Goal: Task Accomplishment & Management: Manage account settings

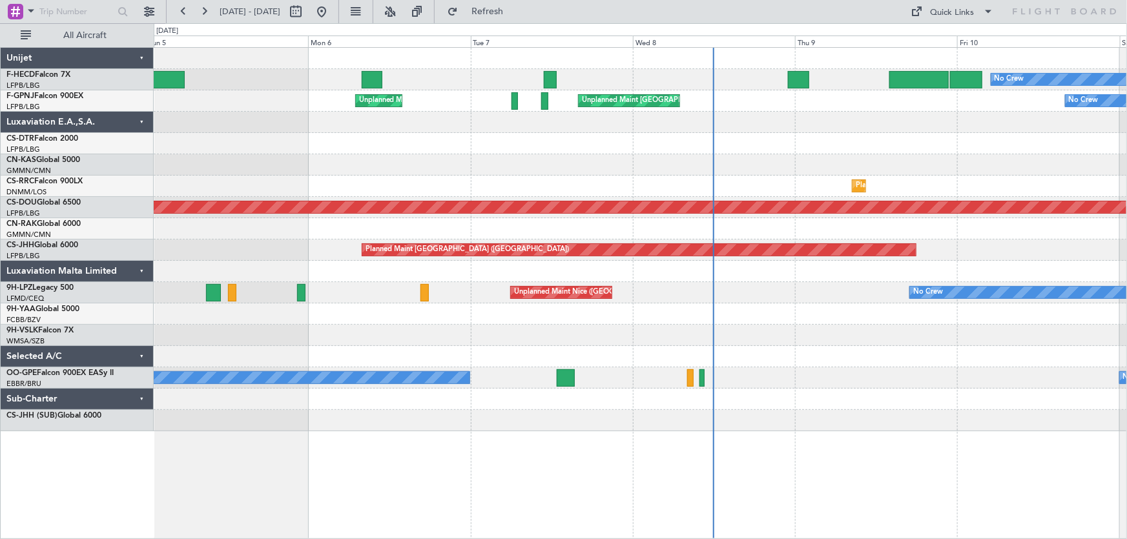
click at [361, 292] on div "Unplanned Maint Nice (Côte d'Azur Airport) No Crew No Crew" at bounding box center [640, 292] width 973 height 21
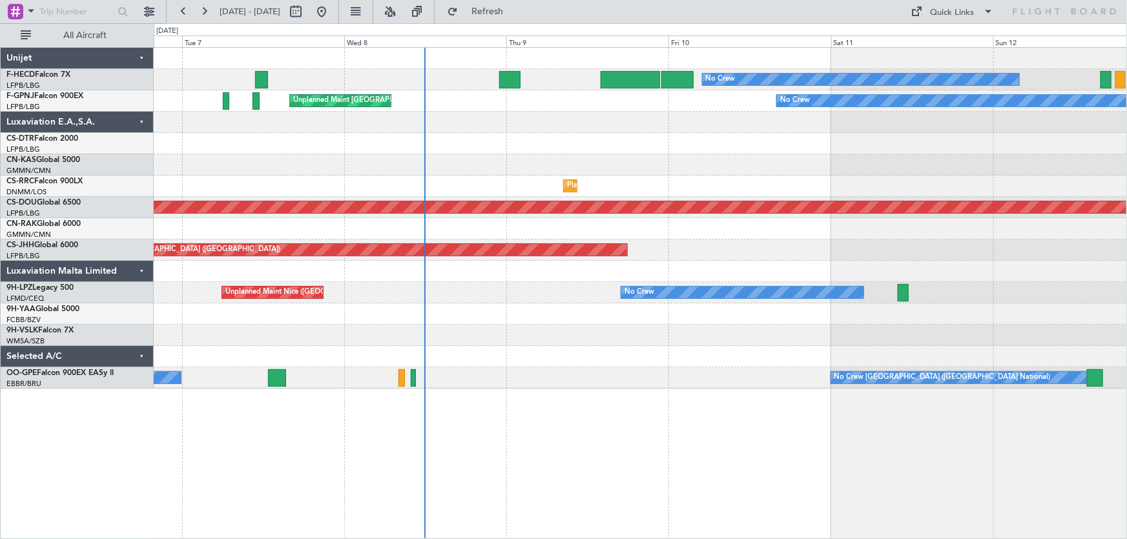
click at [301, 355] on div "No Crew Planned Maint Paris (Le Bourget) Unplanned Maint Paris (Le Bourget) No …" at bounding box center [640, 218] width 973 height 341
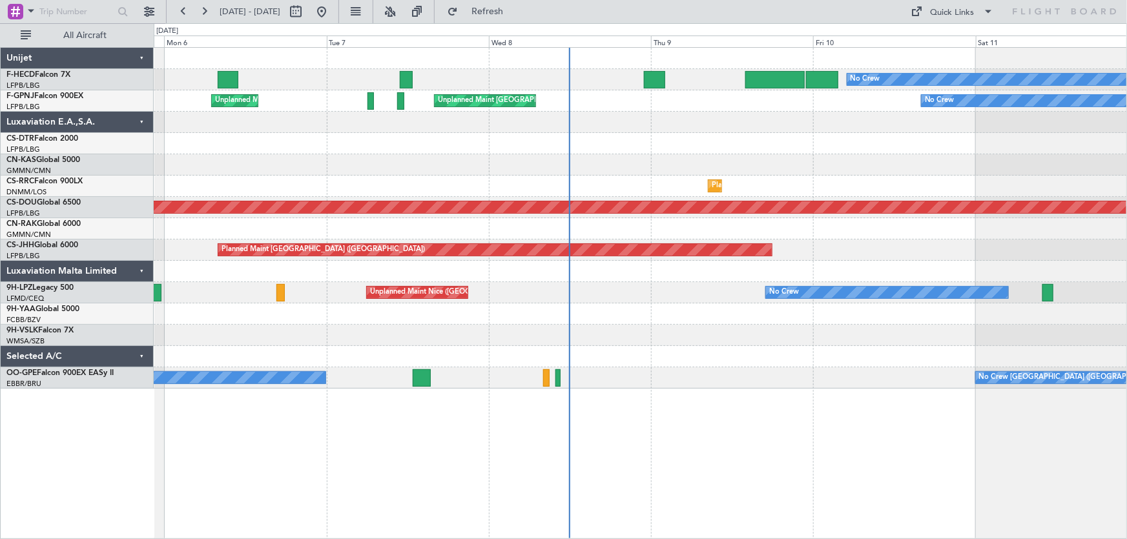
click at [475, 316] on div at bounding box center [640, 313] width 973 height 21
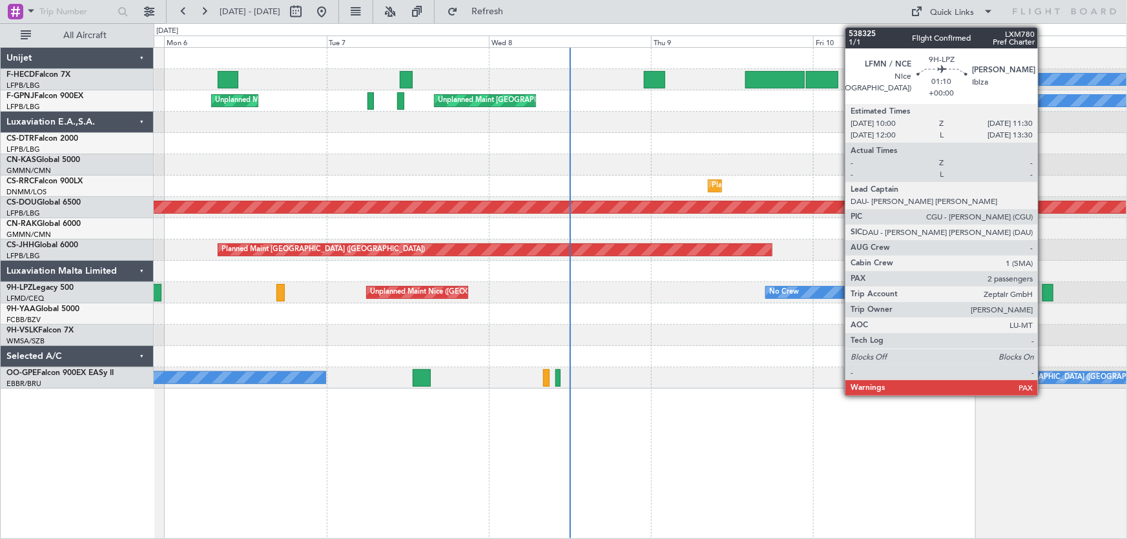
click at [1043, 287] on div at bounding box center [1047, 292] width 10 height 17
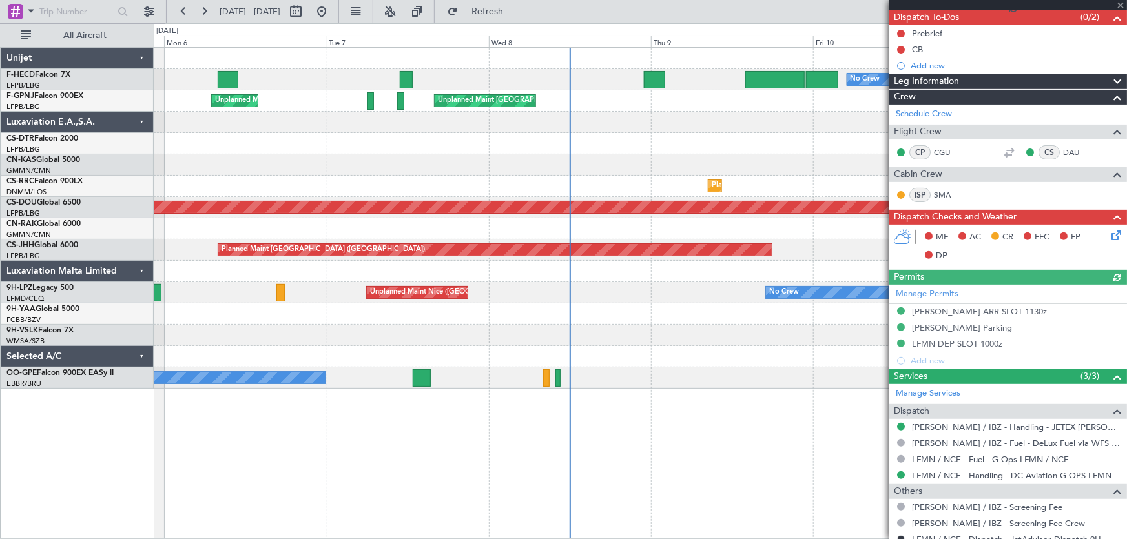
scroll to position [208, 0]
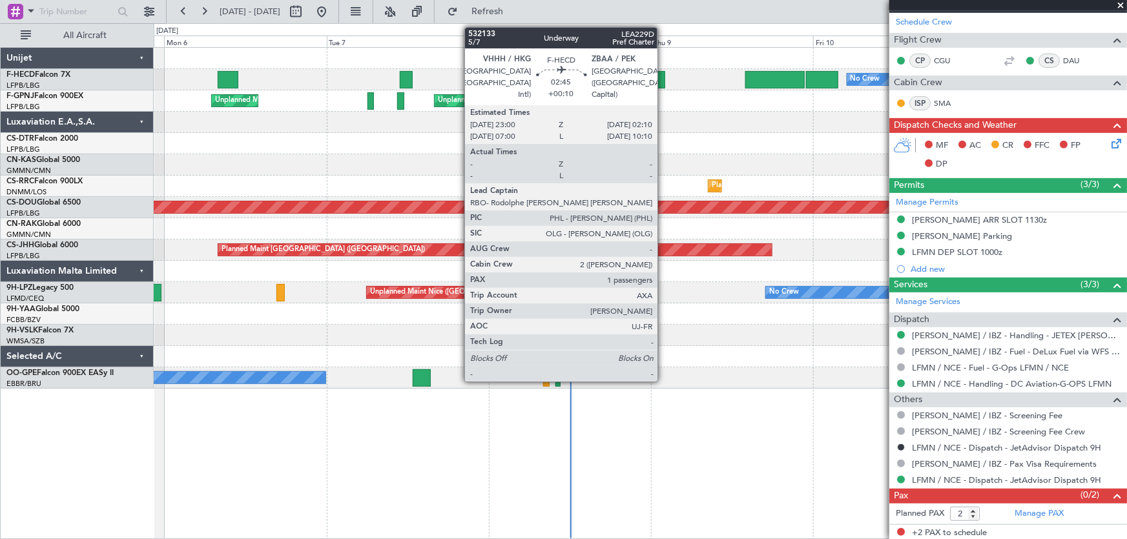
click at [658, 74] on div at bounding box center [655, 79] width 22 height 17
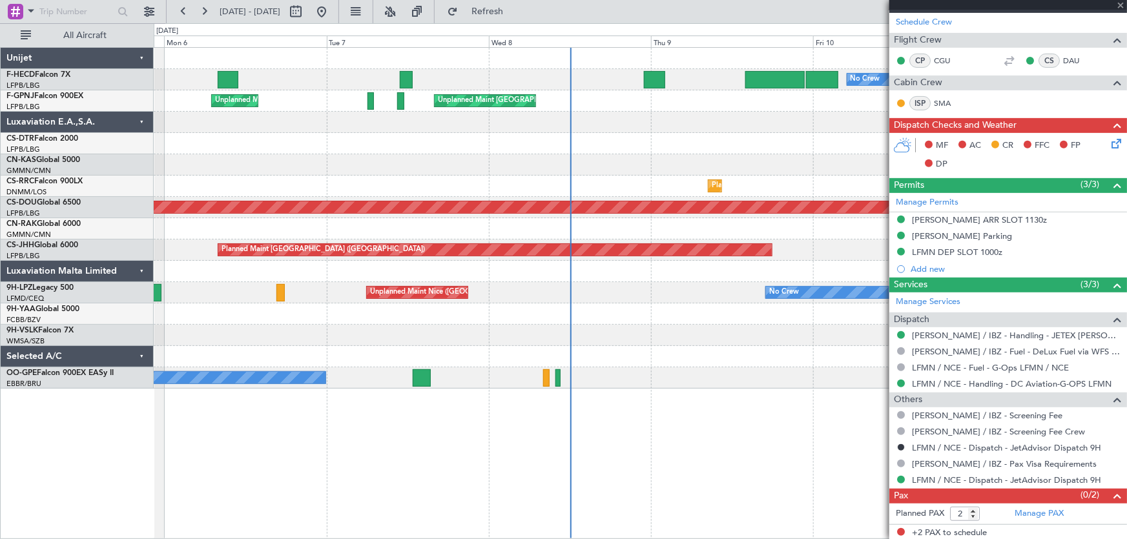
type input "+00:10"
type input "1"
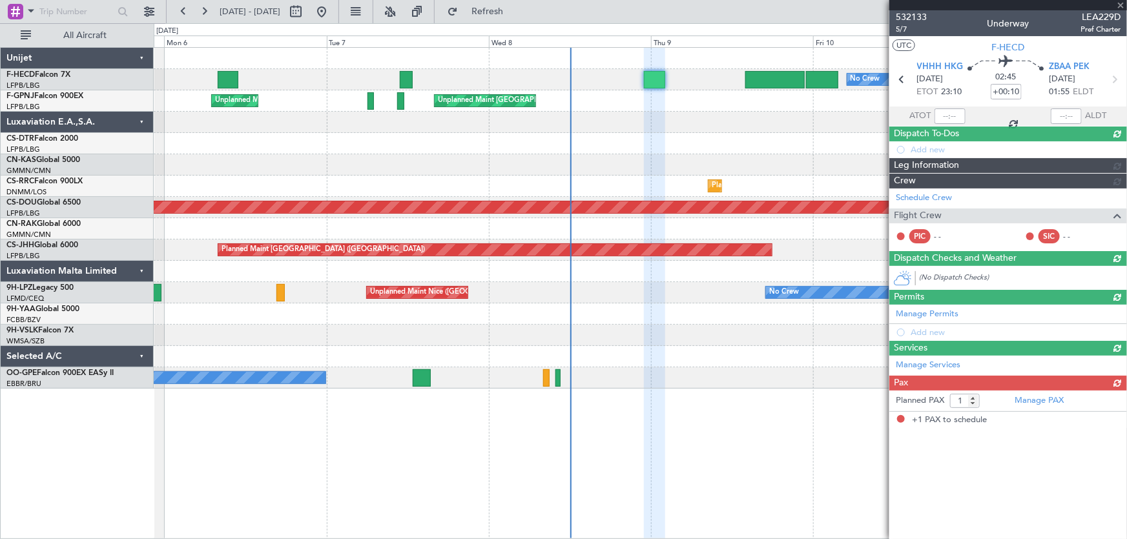
scroll to position [0, 0]
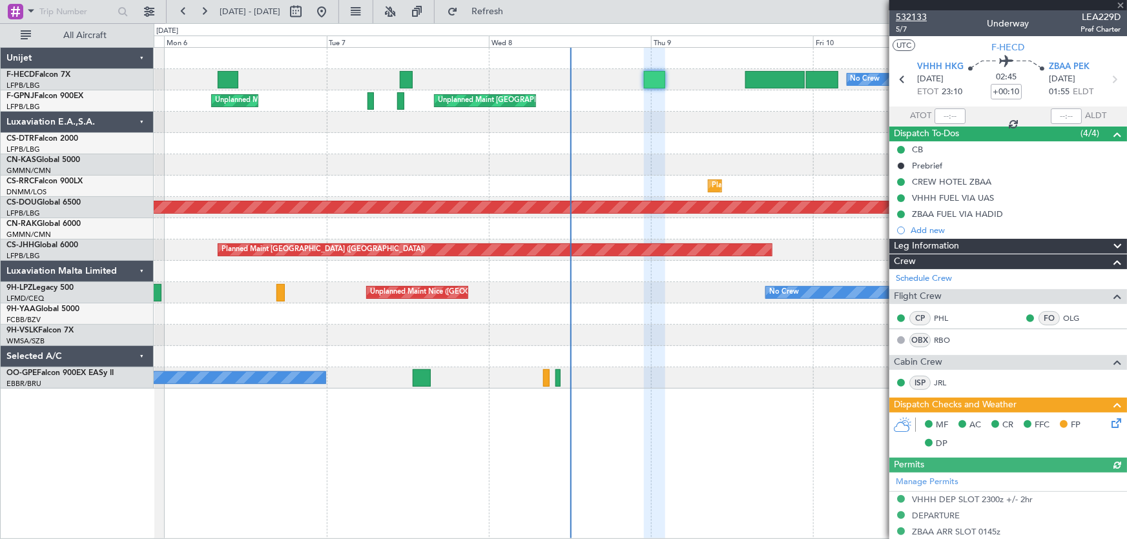
click at [919, 17] on span "532133" at bounding box center [910, 17] width 31 height 14
click at [332, 14] on button at bounding box center [321, 11] width 21 height 21
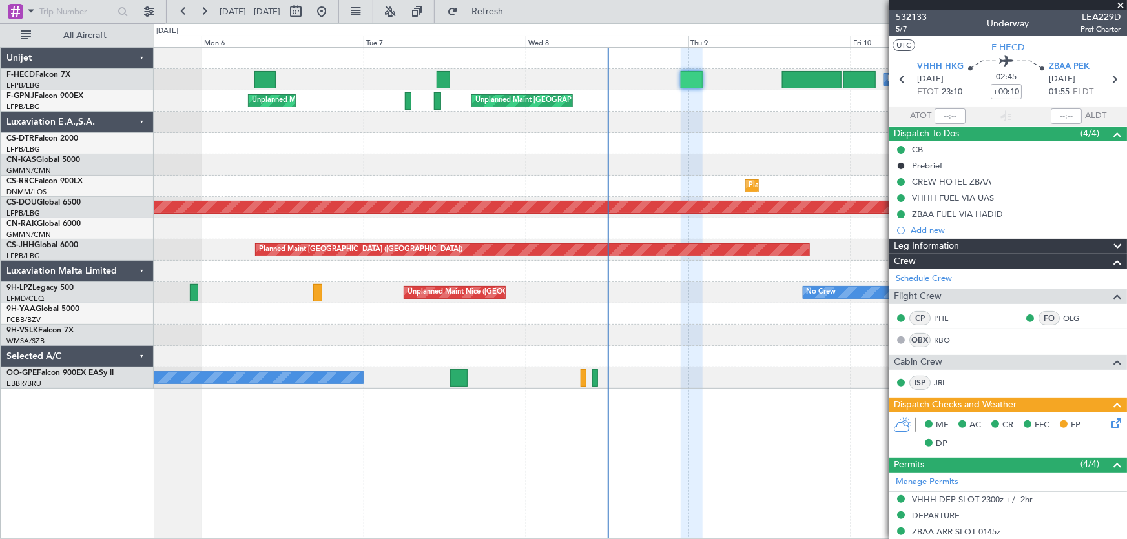
click at [291, 174] on div "No Crew HEGN 19:25 Z WSSL 05:45 Z No Crew Unplanned Maint Paris (Le Bourget) No…" at bounding box center [640, 218] width 973 height 341
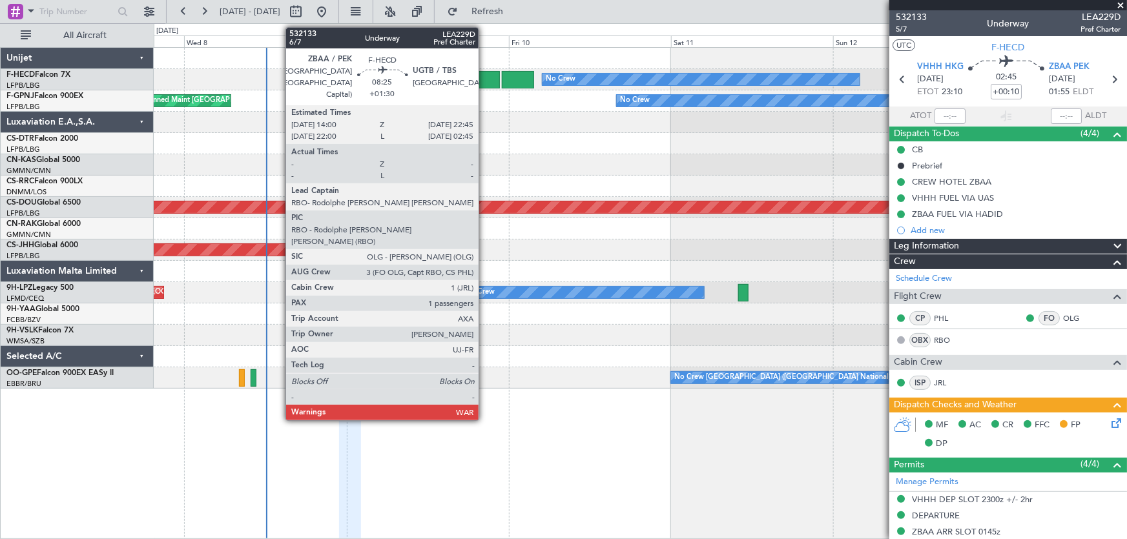
click at [484, 84] on div at bounding box center [469, 79] width 59 height 17
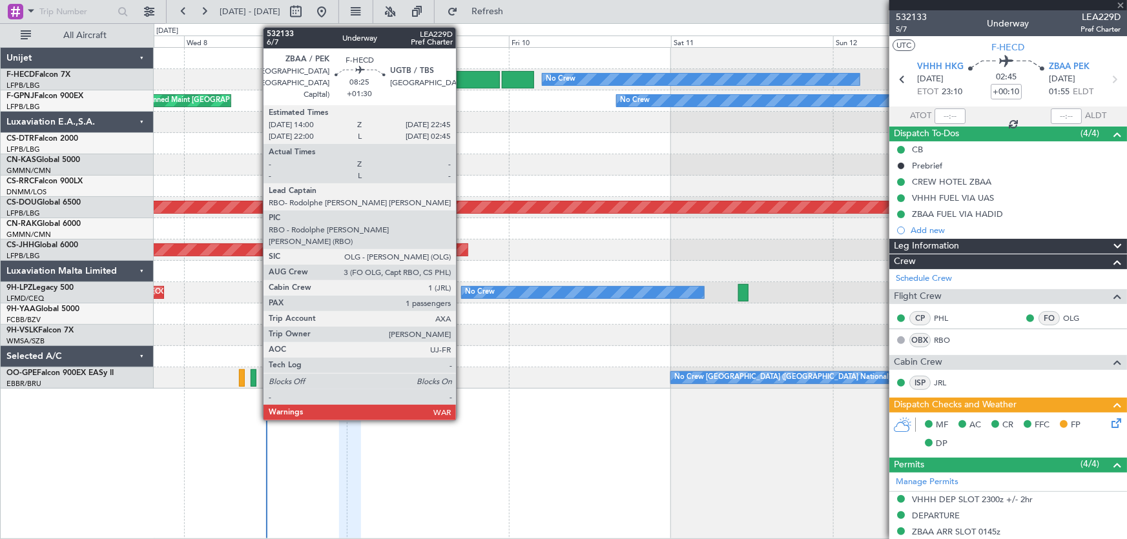
type input "+01:30"
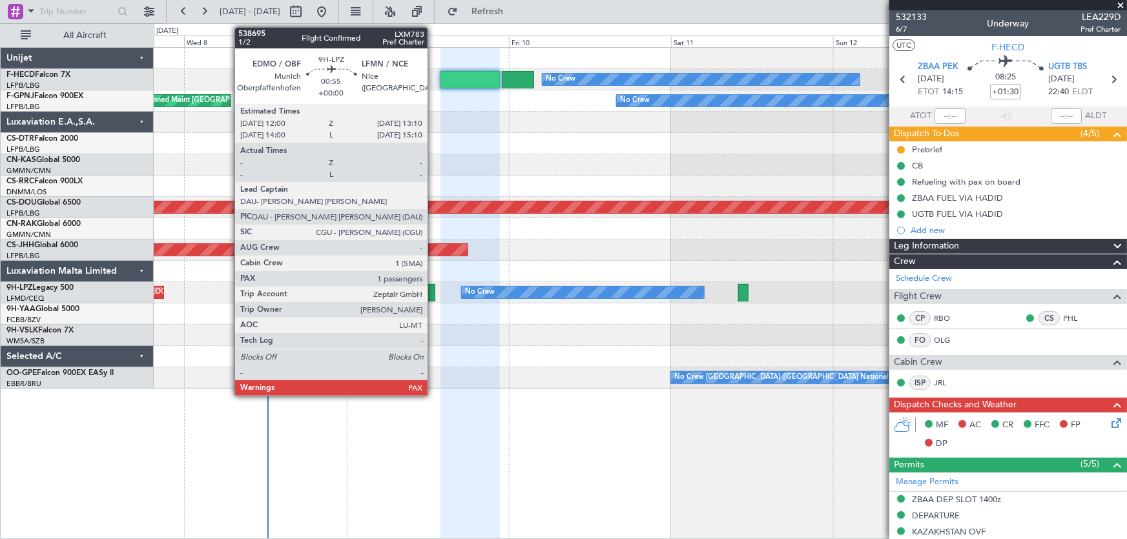
click at [433, 296] on div at bounding box center [431, 292] width 8 height 17
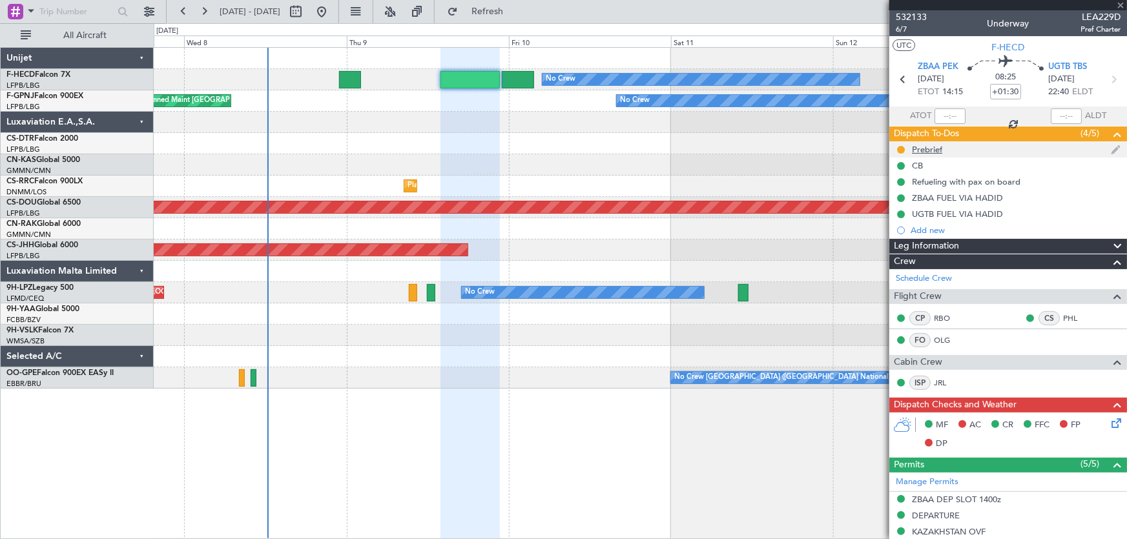
type input "2"
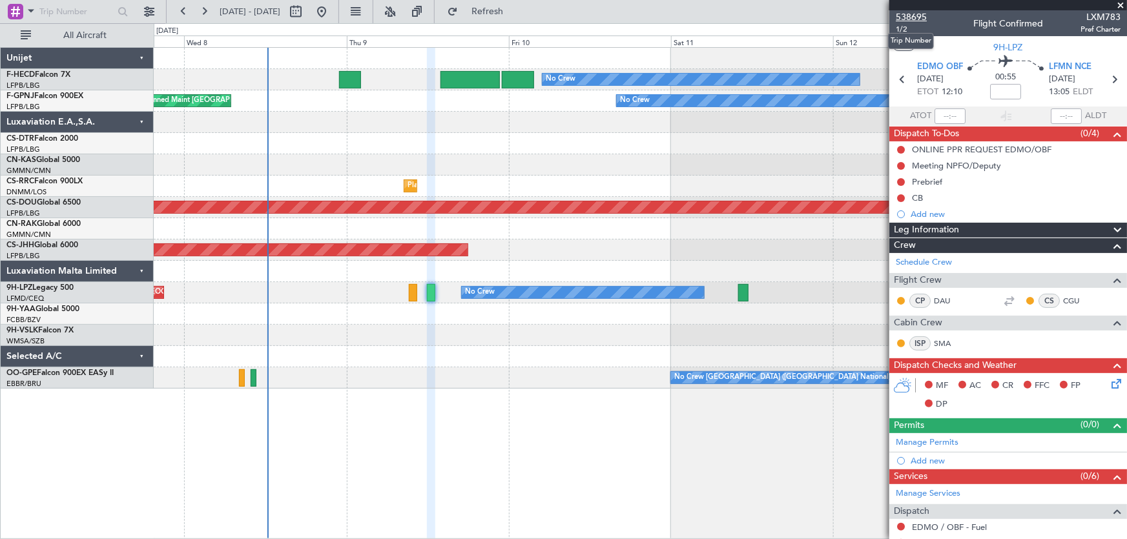
click at [906, 20] on span "538695" at bounding box center [910, 17] width 31 height 14
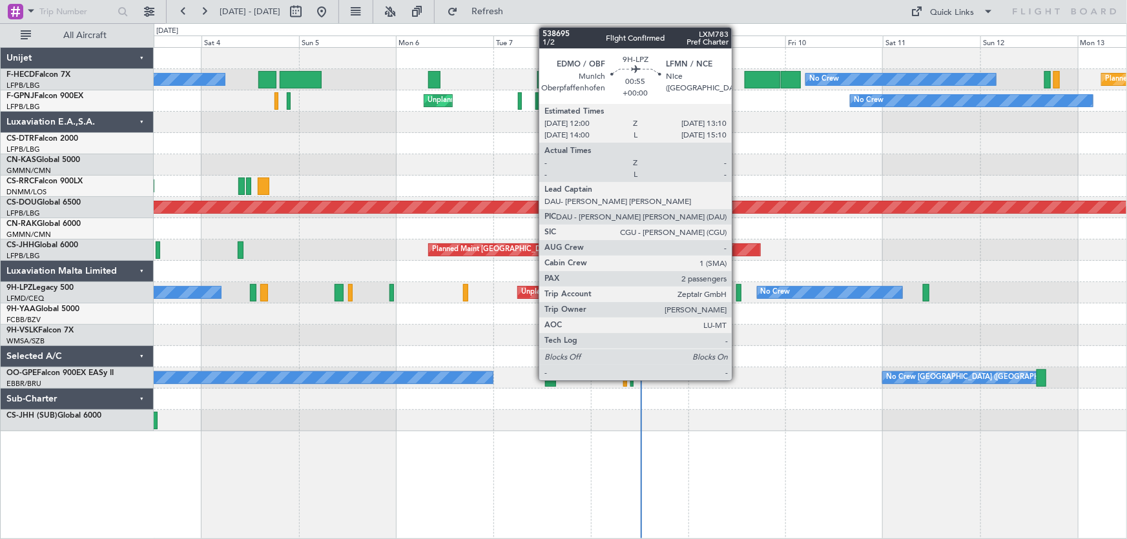
click at [737, 296] on div at bounding box center [738, 292] width 5 height 17
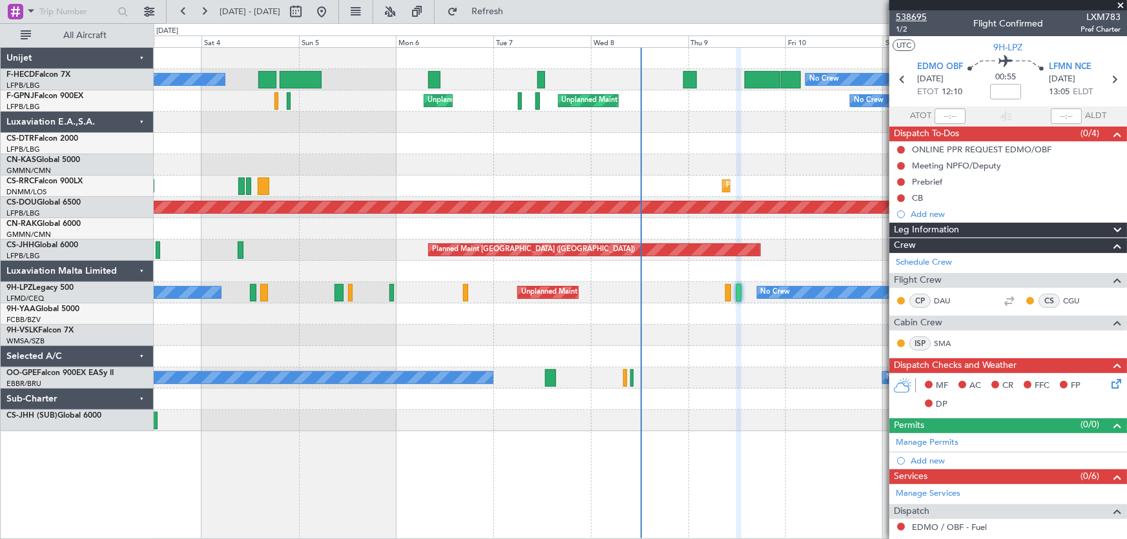
click at [906, 19] on span "538695" at bounding box center [910, 17] width 31 height 14
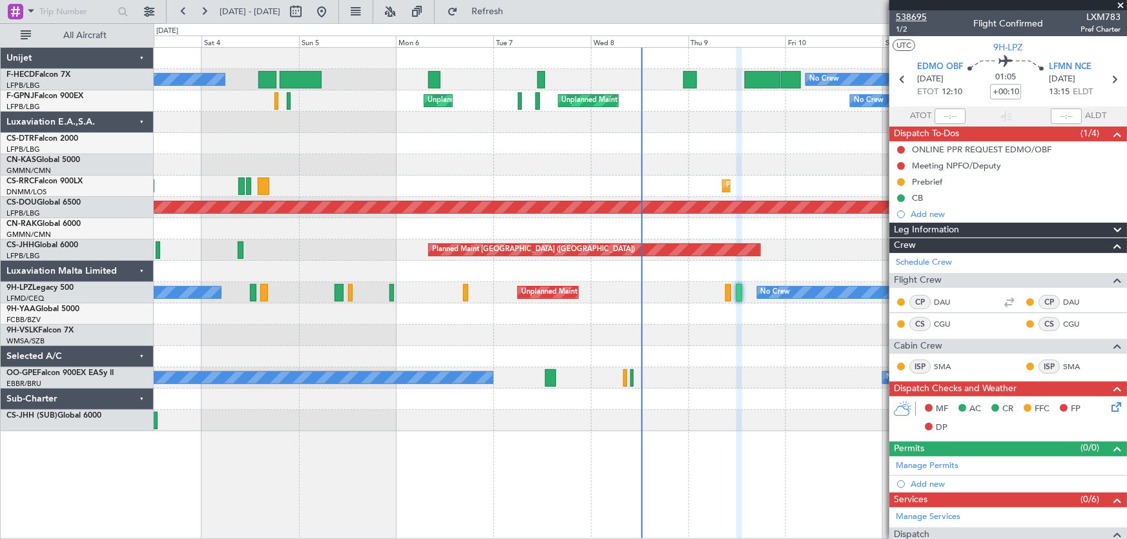
click at [909, 21] on span "538695" at bounding box center [910, 17] width 31 height 14
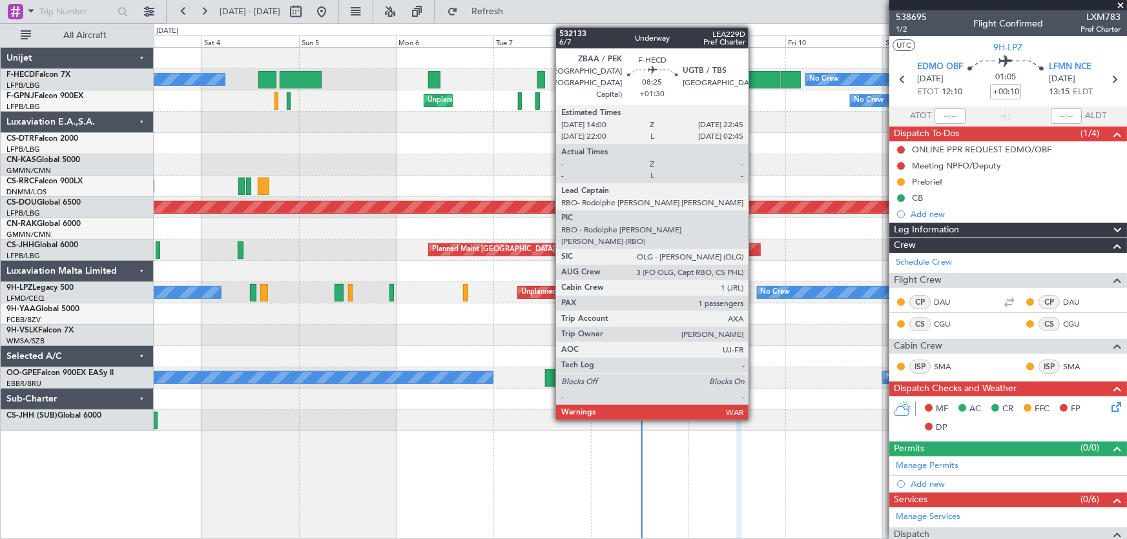
click at [754, 80] on div at bounding box center [762, 79] width 36 height 17
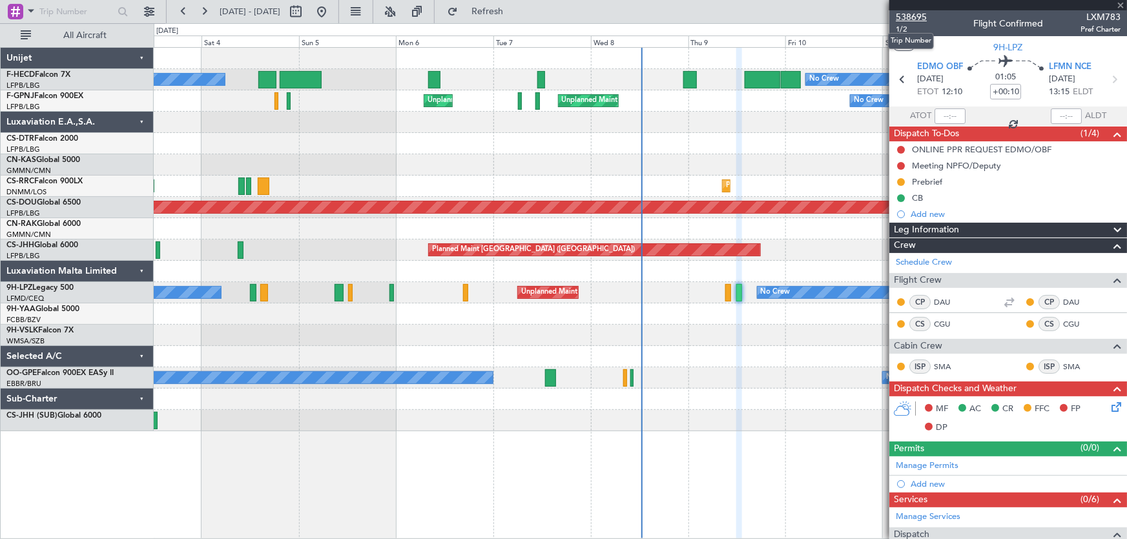
type input "+01:30"
type input "1"
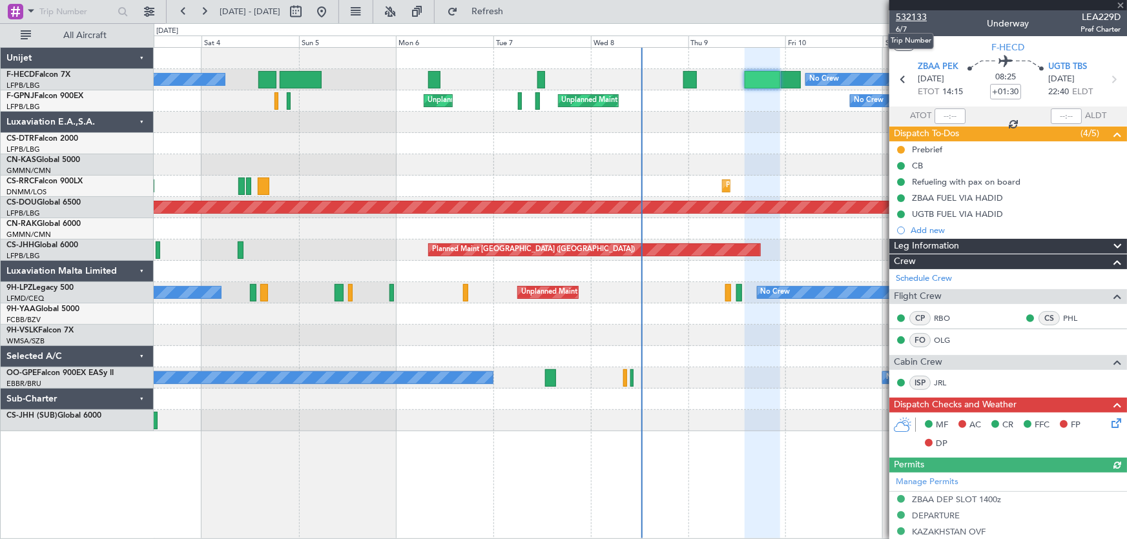
click at [916, 15] on span "532133" at bounding box center [910, 17] width 31 height 14
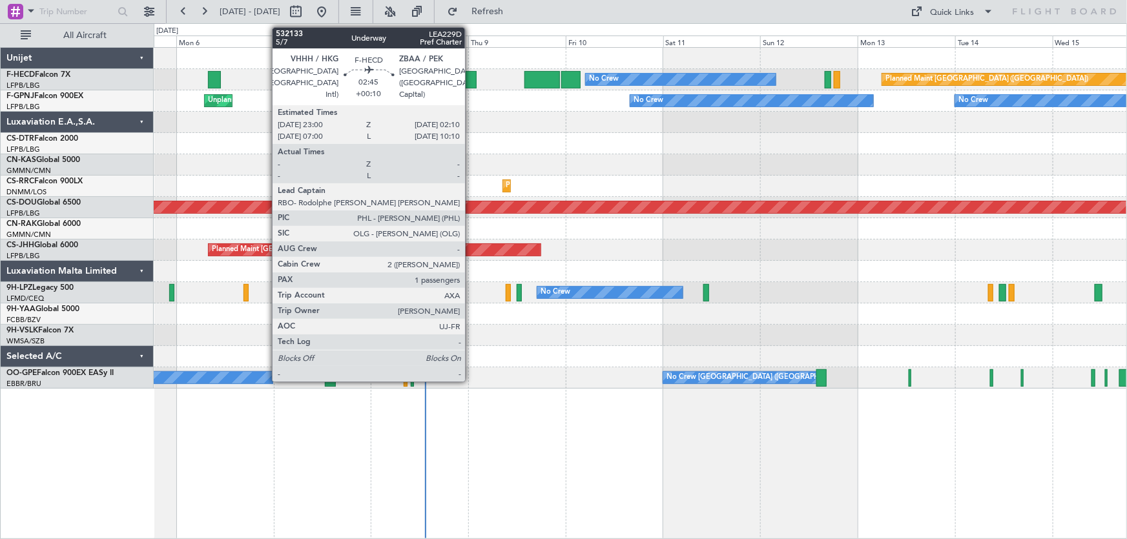
click at [471, 78] on div at bounding box center [470, 79] width 13 height 17
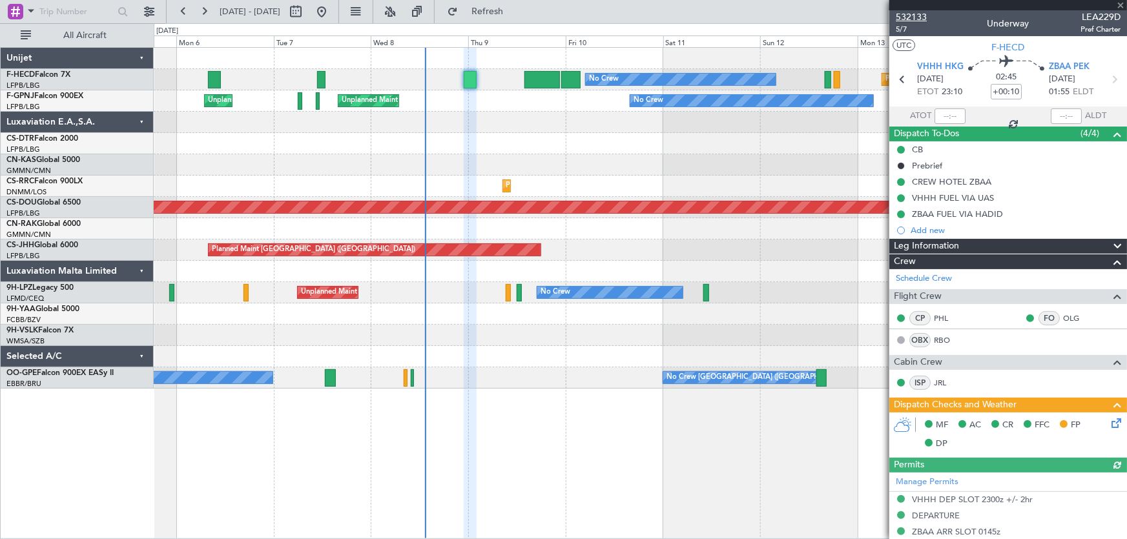
click at [910, 18] on span "532133" at bounding box center [910, 17] width 31 height 14
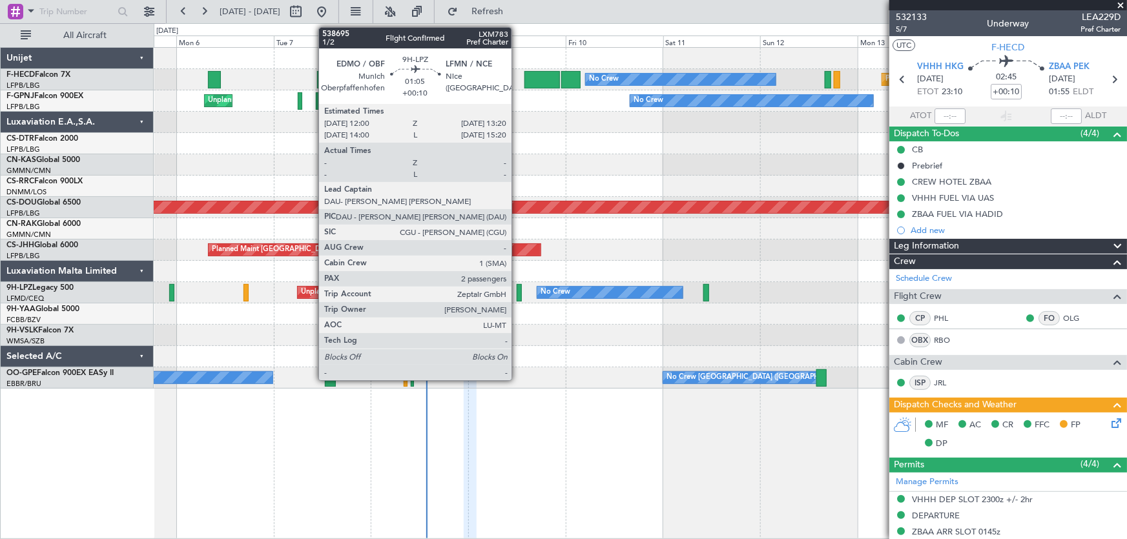
click at [517, 290] on div at bounding box center [519, 292] width 6 height 17
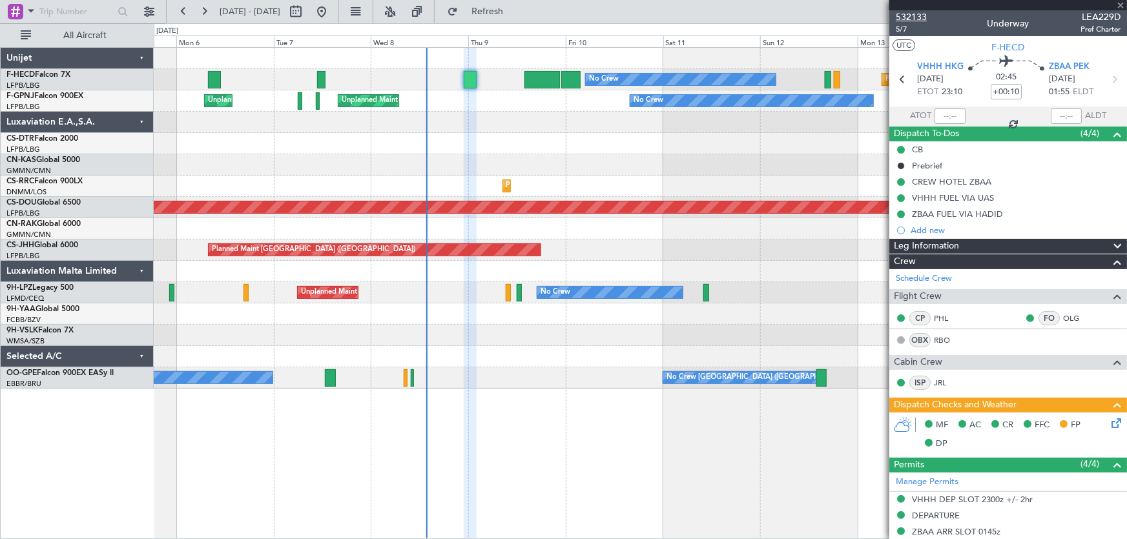
type input "2"
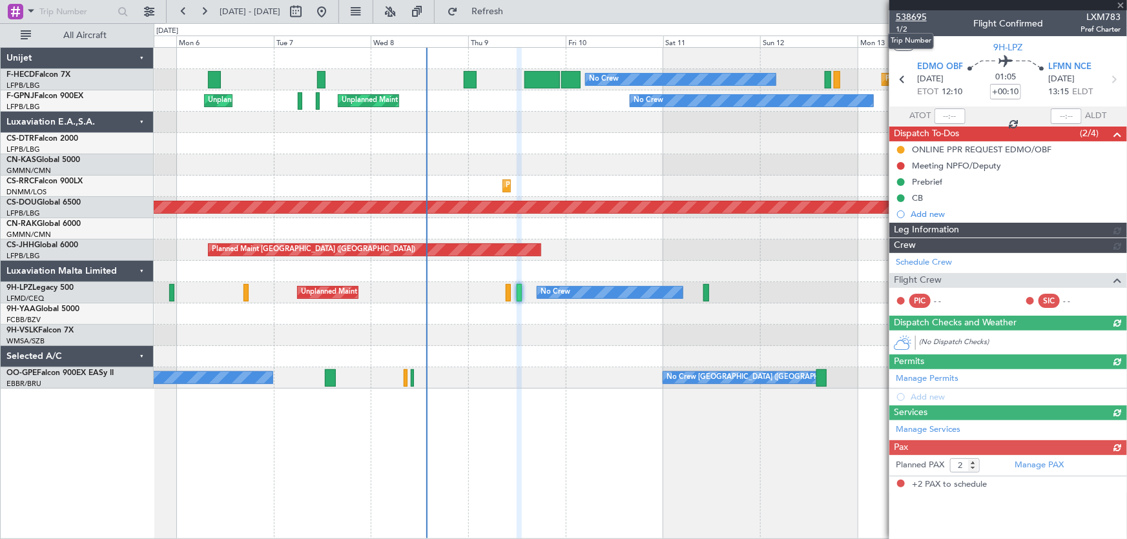
click at [920, 19] on span "538695" at bounding box center [910, 17] width 31 height 14
